Goal: Navigation & Orientation: Find specific page/section

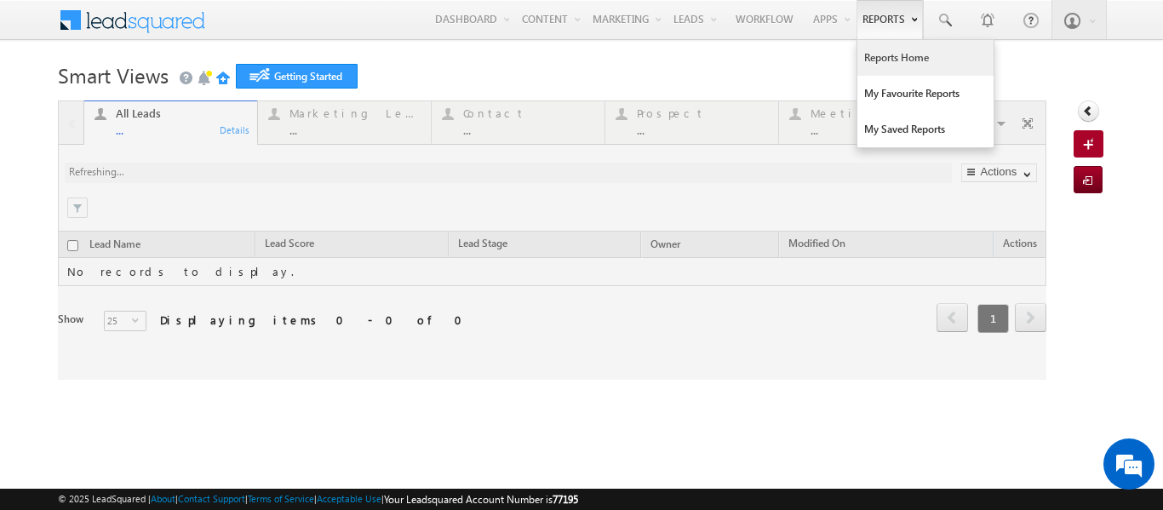
click at [879, 61] on link "Reports Home" at bounding box center [925, 58] width 136 height 36
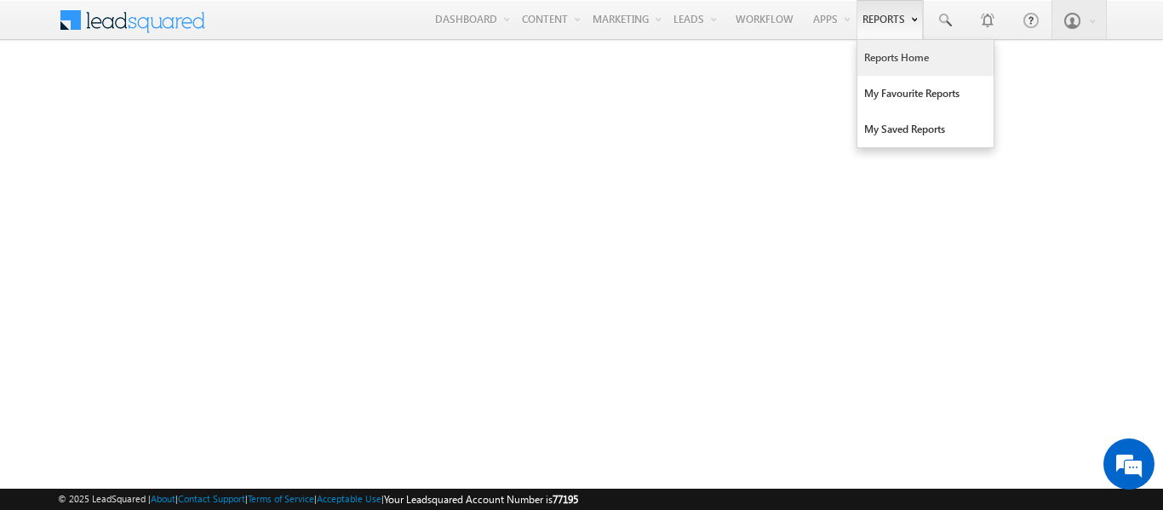
click at [877, 61] on link "Reports Home" at bounding box center [925, 58] width 136 height 36
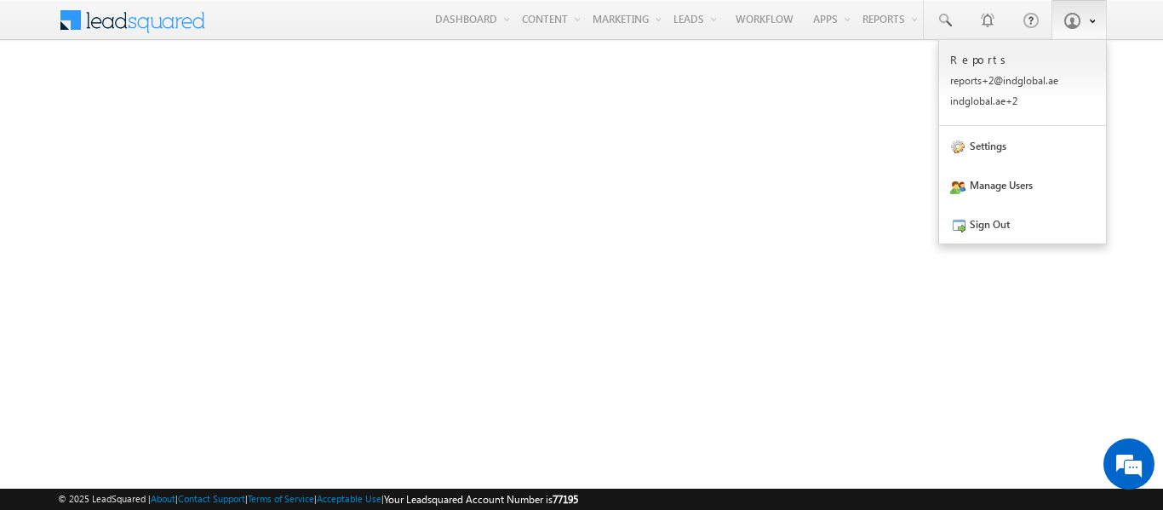
click at [1081, 19] on link at bounding box center [1078, 19] width 55 height 39
click at [983, 224] on link "Sign Out" at bounding box center [1022, 223] width 167 height 39
